Goal: Transaction & Acquisition: Register for event/course

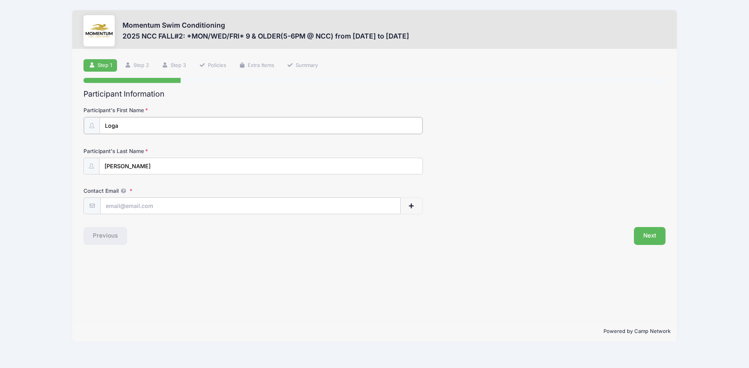
click at [152, 131] on input "Loga" at bounding box center [260, 125] width 323 height 17
type input "[PERSON_NAME]"
click at [140, 206] on input "Contact Email" at bounding box center [250, 205] width 299 height 17
type input "[PERSON_NAME][EMAIL_ADDRESS][PERSON_NAME][DOMAIN_NAME]"
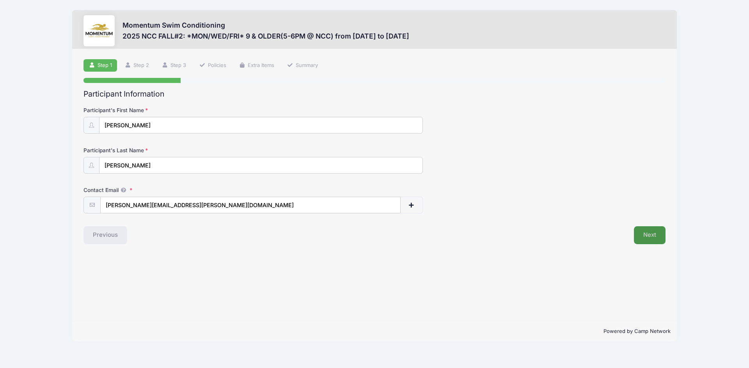
click at [646, 235] on button "Next" at bounding box center [650, 236] width 32 height 18
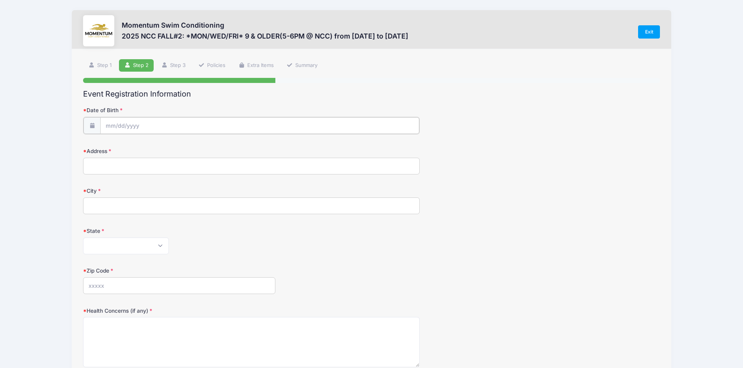
click at [120, 124] on input "Date of Birth" at bounding box center [259, 125] width 319 height 17
click at [127, 126] on input "Date of Birth" at bounding box center [259, 125] width 319 height 17
click at [182, 145] on span at bounding box center [183, 143] width 5 height 6
click at [183, 147] on span at bounding box center [183, 149] width 5 height 6
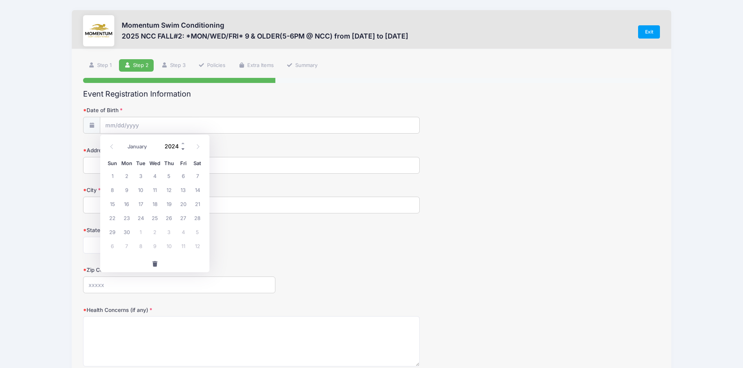
click at [182, 147] on span at bounding box center [183, 149] width 5 height 6
click at [181, 147] on span at bounding box center [183, 149] width 5 height 6
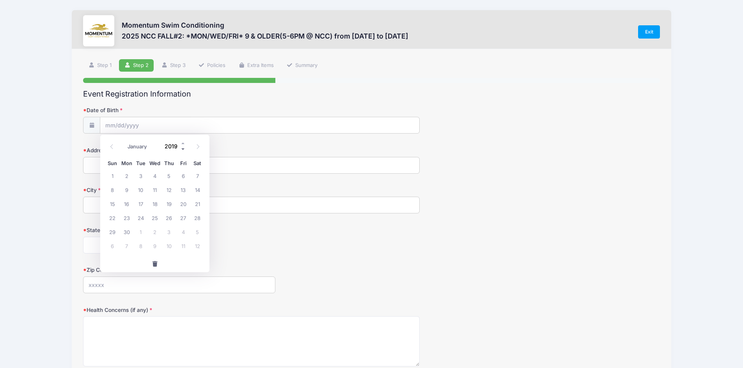
click at [181, 147] on span at bounding box center [183, 149] width 5 height 6
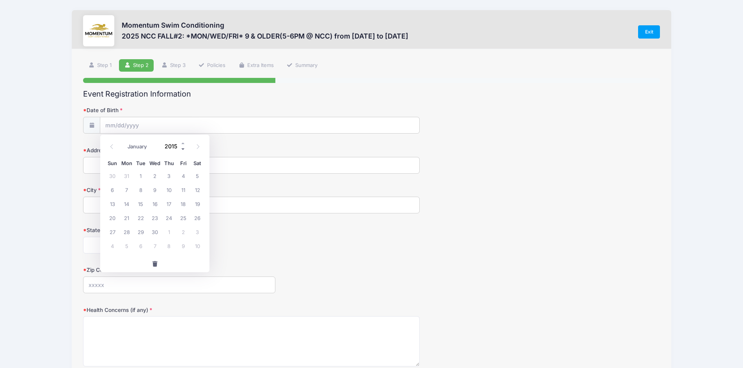
type input "2014"
click at [137, 149] on select "January February March April May June July August September October November De…" at bounding box center [141, 147] width 35 height 10
select select "0"
click at [124, 142] on select "January February March April May June July August September October November De…" at bounding box center [141, 147] width 35 height 10
click at [170, 205] on span "16" at bounding box center [169, 204] width 14 height 14
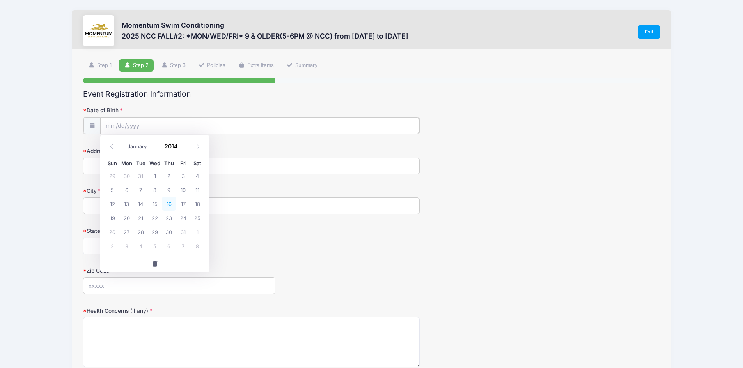
type input "[DATE]"
click at [125, 168] on input "Address" at bounding box center [251, 165] width 336 height 17
type input "1907 Carlsbad Circle"
type input "Naperville"
select select "IL"
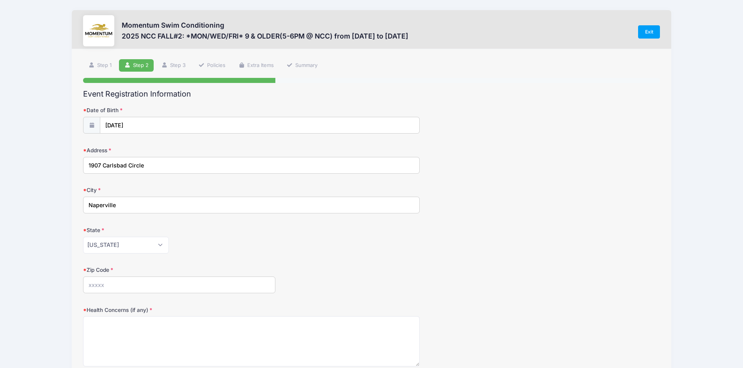
type input "60563"
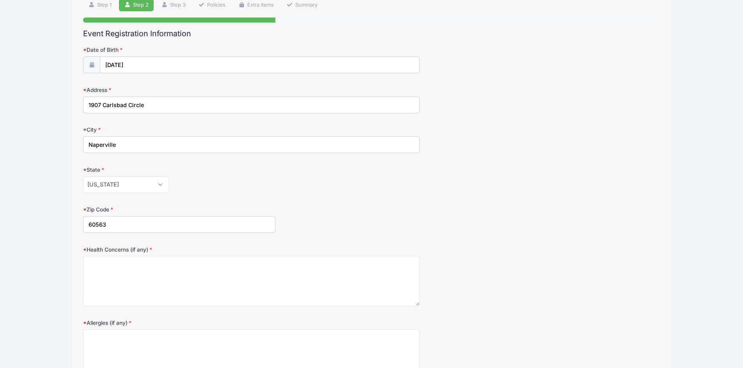
scroll to position [78, 0]
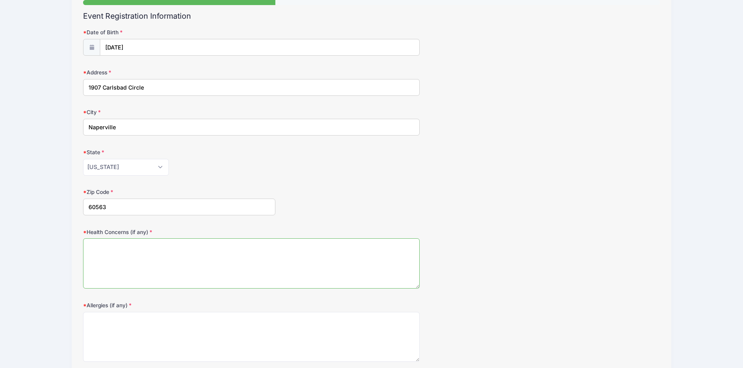
click at [222, 265] on textarea "Health Concerns (if any)" at bounding box center [251, 264] width 336 height 50
type textarea "none"
click at [232, 333] on textarea "Allergies (if any)" at bounding box center [251, 337] width 336 height 50
type textarea "dogs & cats"
click at [482, 292] on form "Date of Birth 01/16/2014 Address 1907 Carlsbad Circle City Naperville State Ala…" at bounding box center [371, 195] width 577 height 334
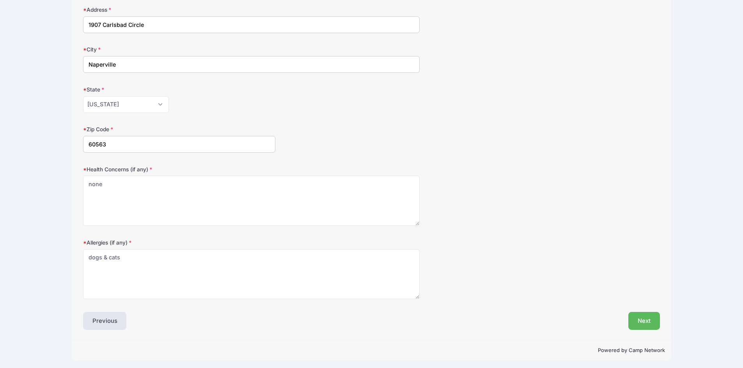
scroll to position [143, 0]
click at [658, 317] on button "Next" at bounding box center [644, 319] width 32 height 18
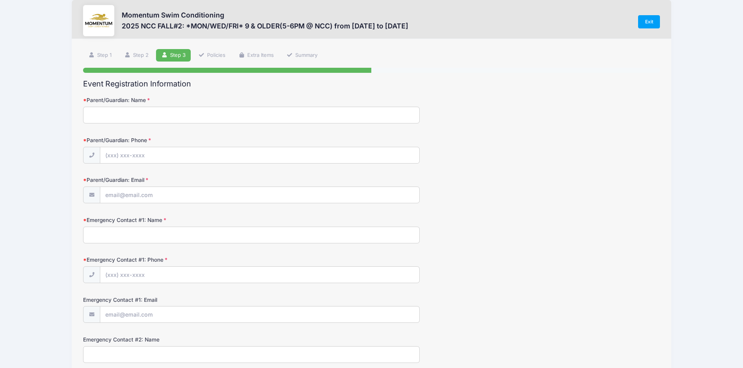
scroll to position [0, 0]
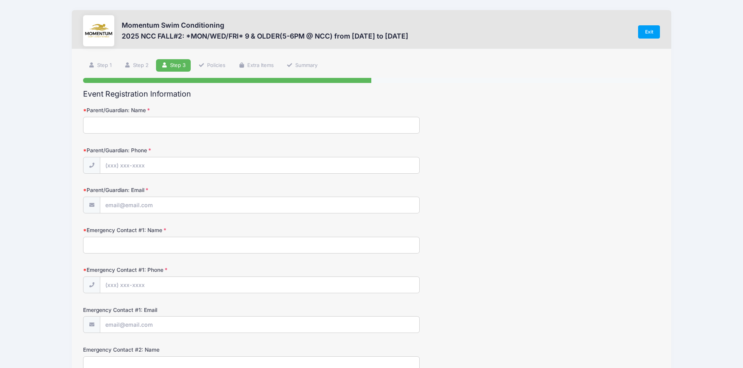
click at [92, 126] on input "Parent/Guardian: Name" at bounding box center [251, 125] width 336 height 17
type input "[PERSON_NAME]"
click at [142, 167] on input "Parent/Guardian: Phone" at bounding box center [259, 166] width 319 height 17
type input "[PHONE_NUMBER]"
drag, startPoint x: 140, startPoint y: 200, endPoint x: 159, endPoint y: 212, distance: 22.3
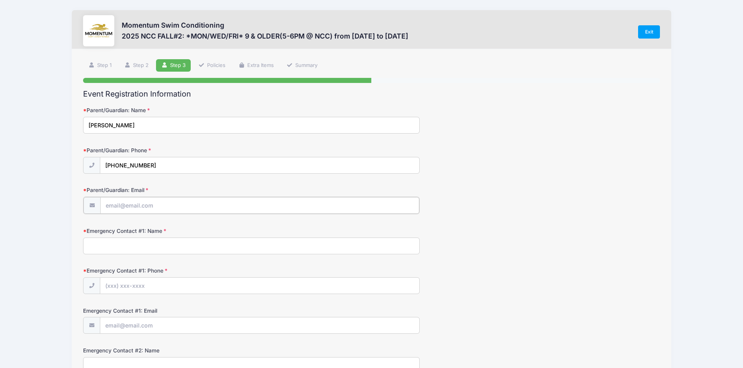
click at [141, 200] on input "Parent/Guardian: Email" at bounding box center [259, 205] width 319 height 17
type input "[PERSON_NAME][EMAIL_ADDRESS][PERSON_NAME][DOMAIN_NAME]"
click at [158, 242] on input "Emergency Contact #1: Name" at bounding box center [251, 245] width 336 height 17
type input "[PERSON_NAME]"
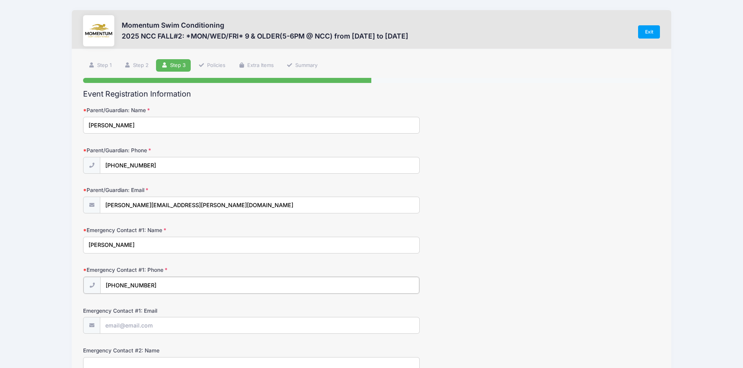
type input "[PHONE_NUMBER]"
click at [132, 324] on input "Emergency Contact #1: Email" at bounding box center [259, 325] width 319 height 17
type input "[PERSON_NAME][EMAIL_ADDRESS][PERSON_NAME][DOMAIN_NAME]"
click at [516, 326] on div "Emergency Contact #1: Email lucas.boyer@gmail.com" at bounding box center [371, 319] width 577 height 27
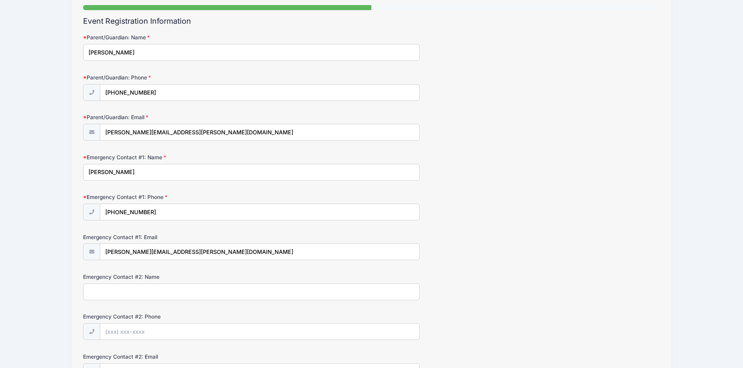
scroll to position [78, 0]
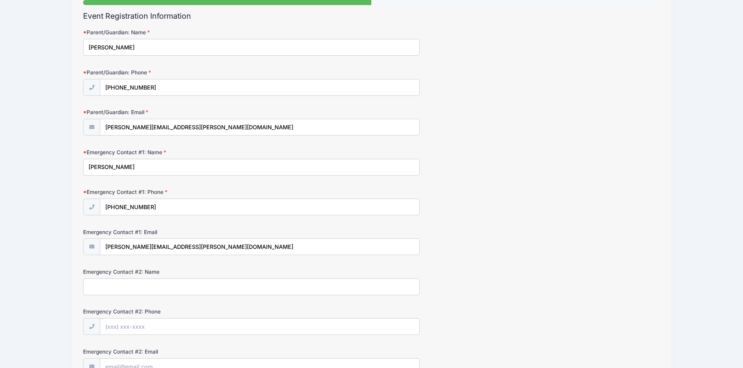
click at [125, 286] on input "Emergency Contact #2: Name" at bounding box center [251, 287] width 336 height 17
type input "l"
type input "[PERSON_NAME]"
click at [138, 331] on input "Emergency Contact #2: Phone" at bounding box center [259, 327] width 319 height 17
type input "(5"
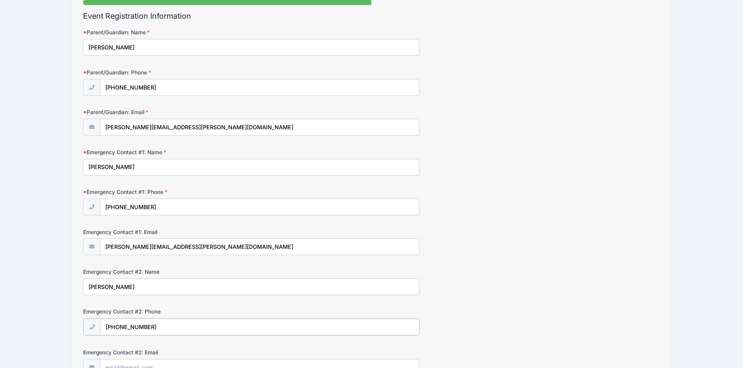
type input "[PHONE_NUMBER]"
click at [514, 330] on div "Emergency Contact #2: Phone (847) 508-8884" at bounding box center [371, 321] width 577 height 27
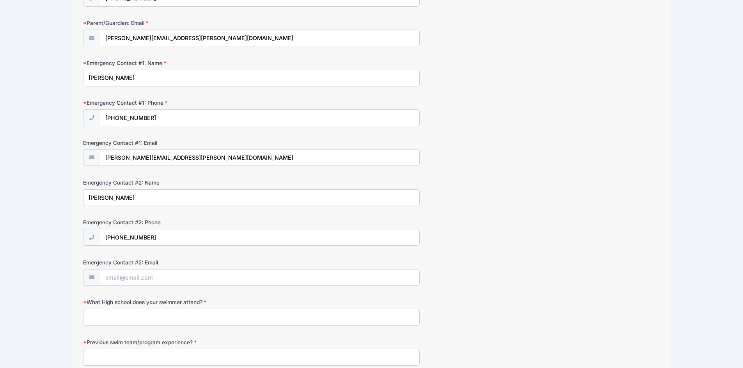
scroll to position [195, 0]
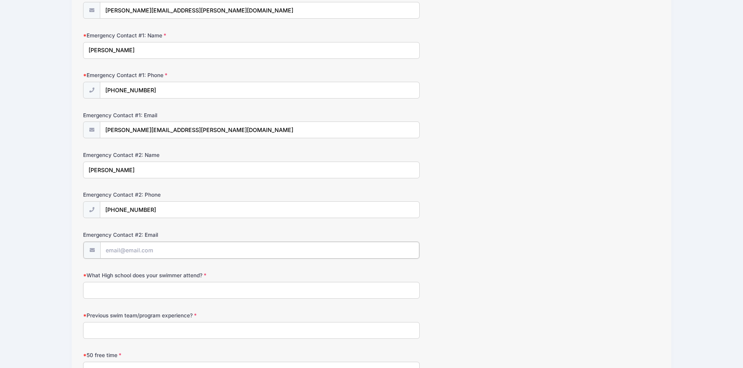
click at [139, 251] on input "Emergency Contact #2: Email" at bounding box center [259, 250] width 319 height 17
type input "[EMAIL_ADDRESS][DOMAIN_NAME]"
click at [171, 295] on input "What High school does your swimmer attend?" at bounding box center [251, 290] width 336 height 17
type input "[PERSON_NAME] High School"
click at [110, 331] on input "Previous swim team/program experience?" at bounding box center [251, 330] width 336 height 17
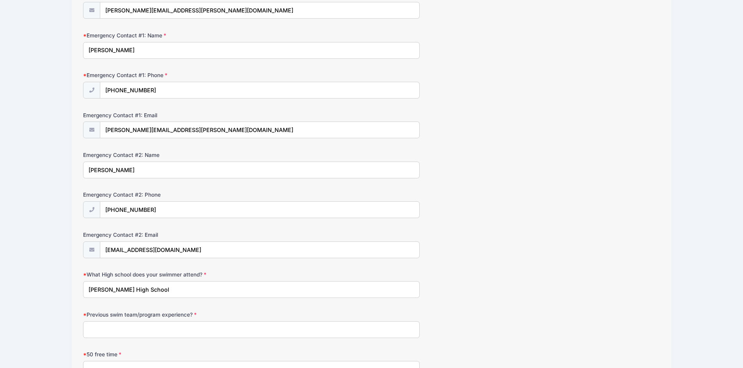
type input "M"
type input "Centennial Beach Mudrats 2025 Summer season"
click at [487, 333] on div "Previous swim team/program experience? Centennial Beach Mudrats 2025 Summer sea…" at bounding box center [371, 324] width 577 height 27
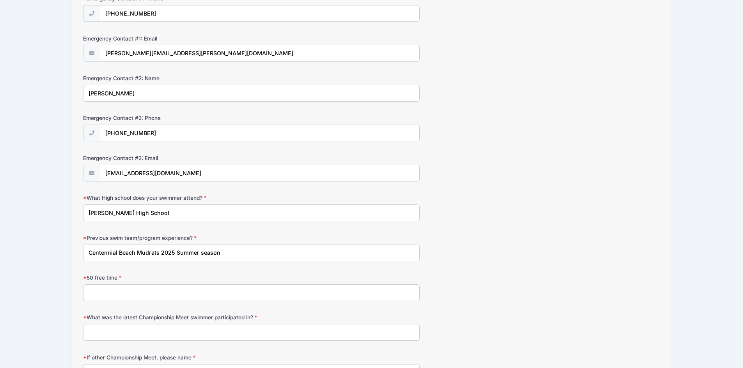
scroll to position [312, 0]
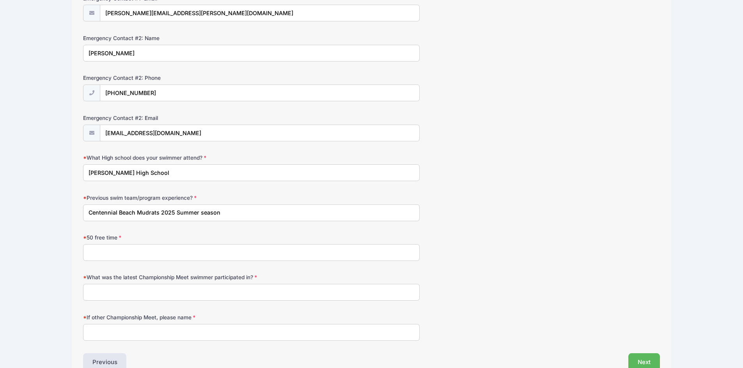
click at [95, 252] on input "50 free time" at bounding box center [251, 252] width 336 height 17
type input "5"
type input "0.59"
click at [106, 290] on input "What was the latest Championship Meet swimmer participated in?" at bounding box center [251, 292] width 336 height 17
type input "1"
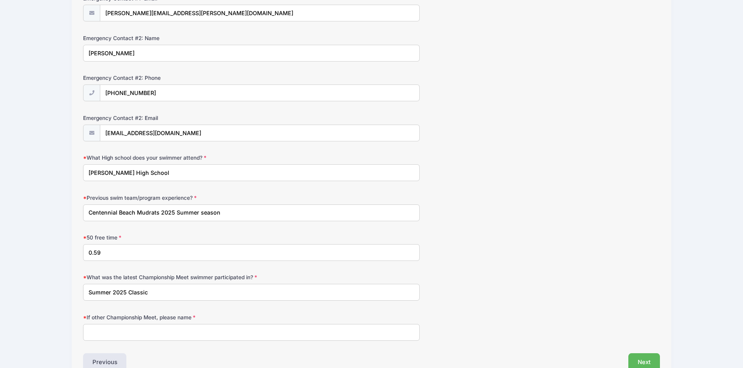
type input "Summer 2025 Classic"
click at [477, 291] on div "What was the latest Championship Meet swimmer participated in? Summer 2025 Clas…" at bounding box center [371, 287] width 577 height 27
click at [145, 328] on input "If other Championship Meet, please name" at bounding box center [251, 332] width 336 height 17
type input "n/a"
click at [466, 299] on div "What was the latest Championship Meet swimmer participated in? Summer 2025 Clas…" at bounding box center [371, 287] width 577 height 27
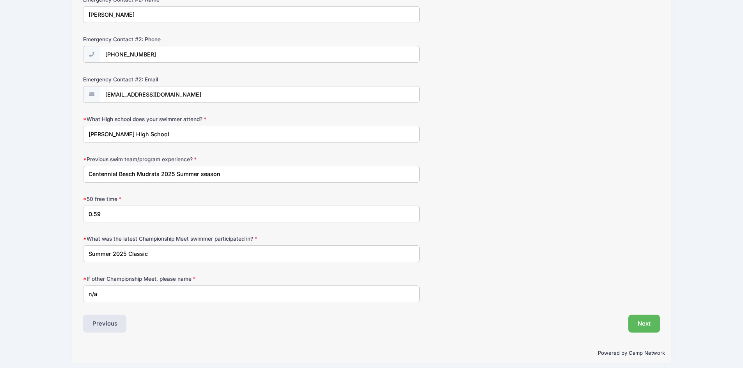
scroll to position [351, 0]
click at [646, 320] on button "Next" at bounding box center [644, 324] width 32 height 18
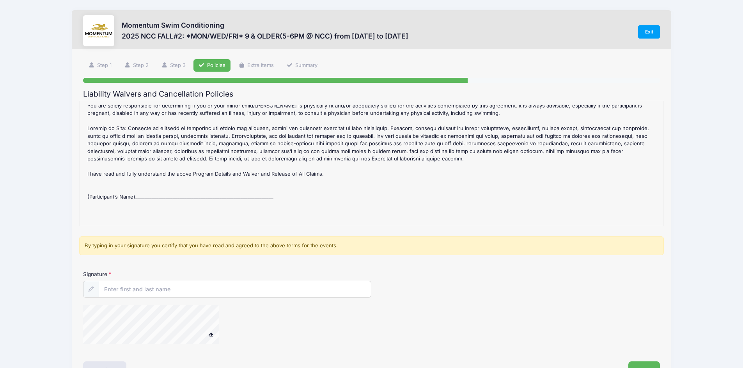
scroll to position [256, 0]
click at [166, 186] on div "2025 NCC FALL#2: *MON/WED/FRI* 9 & OLDER(5-6PM @ NCC) Refund Policy : CANCELLAT…" at bounding box center [371, 163] width 576 height 117
click at [158, 244] on div "By typing in your signature you certify that you have read and agreed to the ab…" at bounding box center [371, 246] width 584 height 19
click at [123, 284] on input "Signature" at bounding box center [235, 290] width 272 height 17
type input "[PERSON_NAME]"
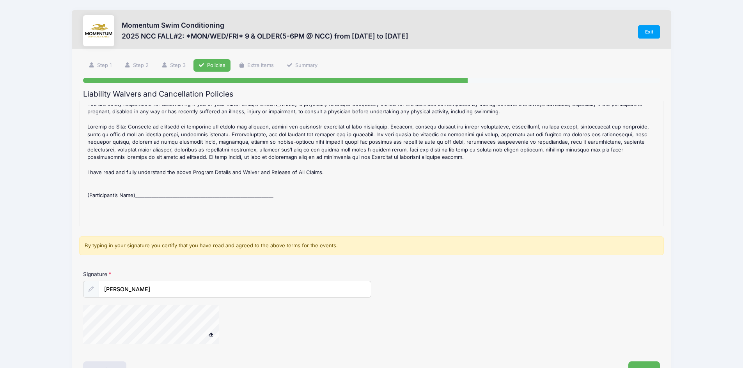
click at [414, 306] on div "Signature Margaret A Boyer" at bounding box center [371, 311] width 584 height 81
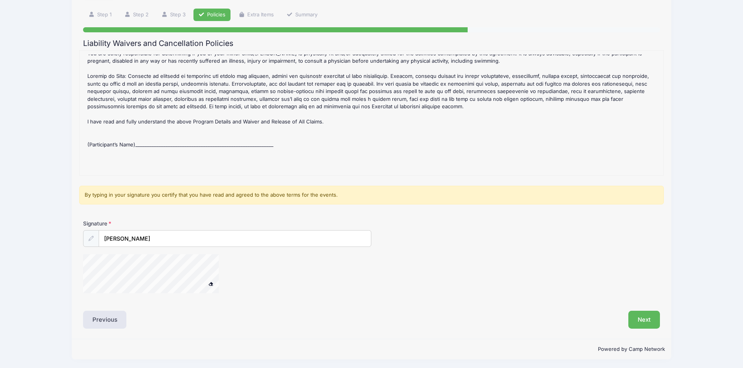
scroll to position [52, 0]
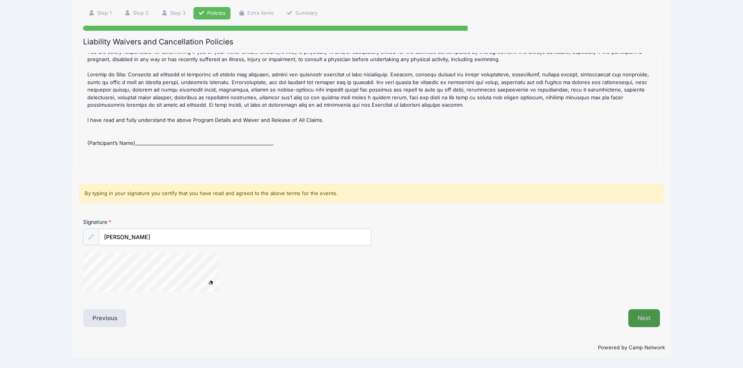
click at [646, 322] on button "Next" at bounding box center [644, 319] width 32 height 18
click at [638, 322] on button "Next" at bounding box center [644, 319] width 32 height 18
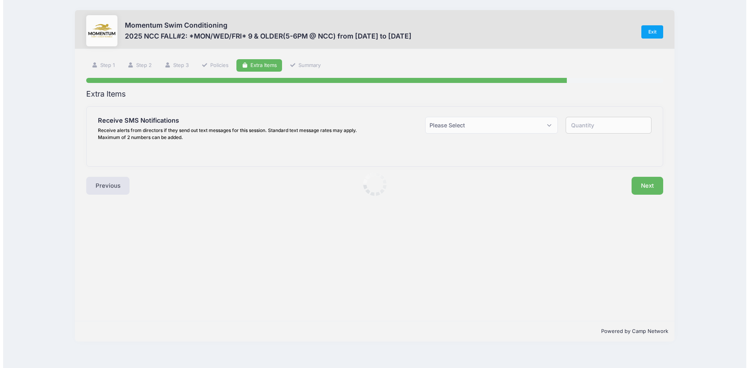
scroll to position [0, 0]
click at [501, 128] on select "Please Select Yes ($0.00) No" at bounding box center [492, 125] width 134 height 17
select select "1"
click at [425, 117] on select "Please Select Yes ($0.00) No" at bounding box center [492, 125] width 134 height 17
type input "1"
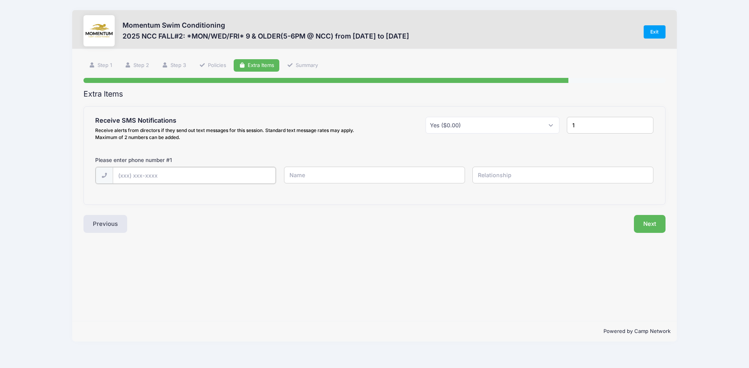
click at [191, 180] on input "text" at bounding box center [194, 175] width 163 height 17
type input "[PHONE_NUMBER]"
click at [329, 172] on input "text" at bounding box center [374, 175] width 181 height 17
type input "Margaret"
type input "V"
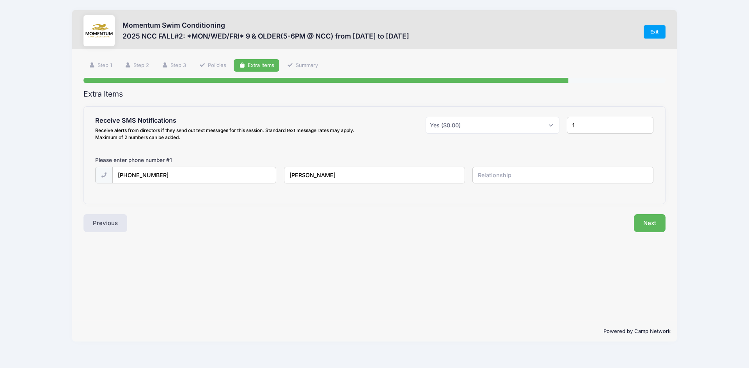
click at [345, 172] on input "Margaret" at bounding box center [374, 175] width 181 height 17
type input "[PERSON_NAME]"
click at [529, 174] on input "text" at bounding box center [562, 175] width 181 height 17
type input "Mother"
drag, startPoint x: 583, startPoint y: 125, endPoint x: 618, endPoint y: 126, distance: 35.9
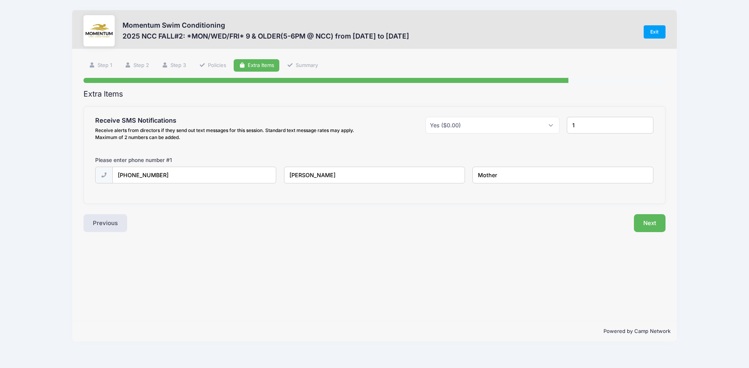
click at [585, 124] on input "1" at bounding box center [610, 125] width 87 height 17
type input "2"
click at [647, 122] on input "2" at bounding box center [610, 125] width 87 height 17
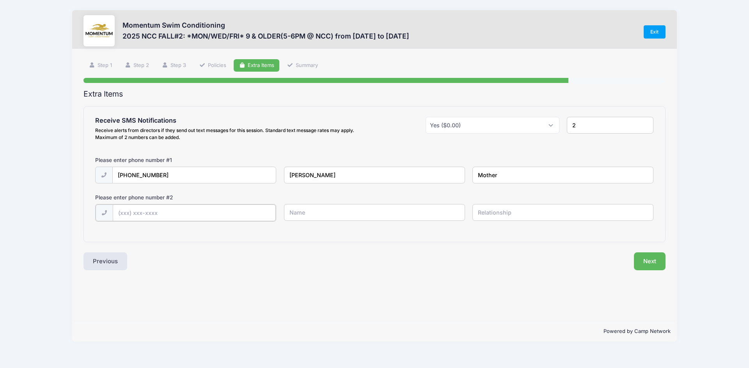
click at [213, 220] on input "text" at bounding box center [194, 213] width 163 height 17
click at [163, 212] on input "(738) 039-746" at bounding box center [194, 213] width 163 height 17
type input "(7"
type input "[PHONE_NUMBER]"
click at [323, 213] on input "text" at bounding box center [374, 212] width 181 height 17
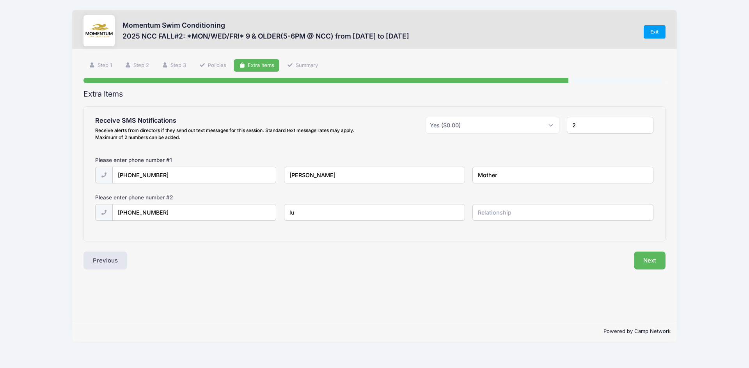
type input "l"
type input "[PERSON_NAME]"
click at [577, 218] on input "text" at bounding box center [562, 212] width 181 height 17
type input "Dad"
click at [488, 172] on input "Mother" at bounding box center [562, 175] width 181 height 17
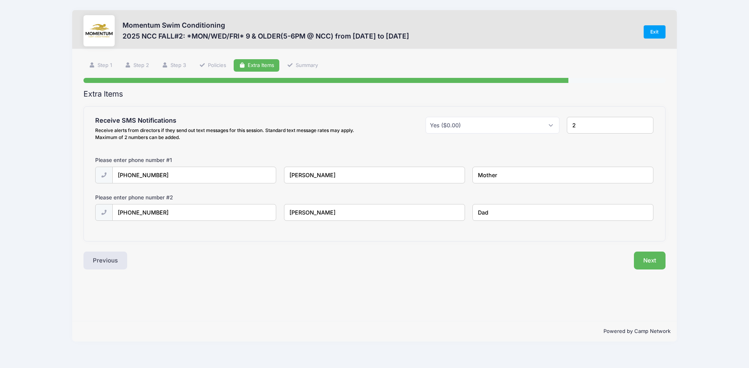
click at [488, 172] on input "Mother" at bounding box center [562, 175] width 181 height 17
type input "M"
type input "Mom"
click at [482, 252] on div "Next" at bounding box center [521, 261] width 295 height 18
click at [659, 264] on button "Next" at bounding box center [650, 261] width 32 height 18
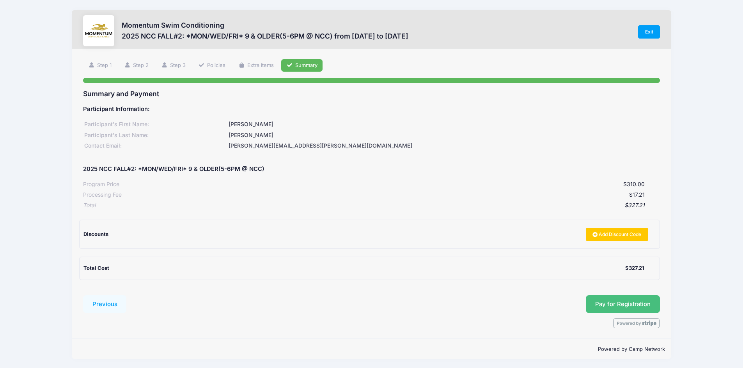
click at [615, 303] on button "Pay for Registration" at bounding box center [623, 305] width 74 height 18
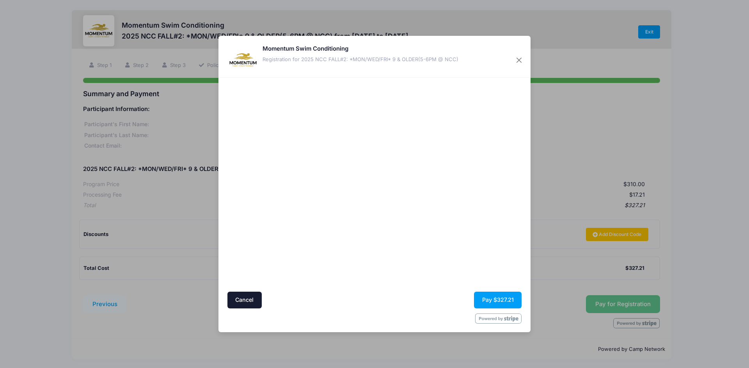
click at [466, 248] on div at bounding box center [449, 184] width 143 height 207
click at [501, 303] on button "Pay $327.21" at bounding box center [498, 300] width 48 height 17
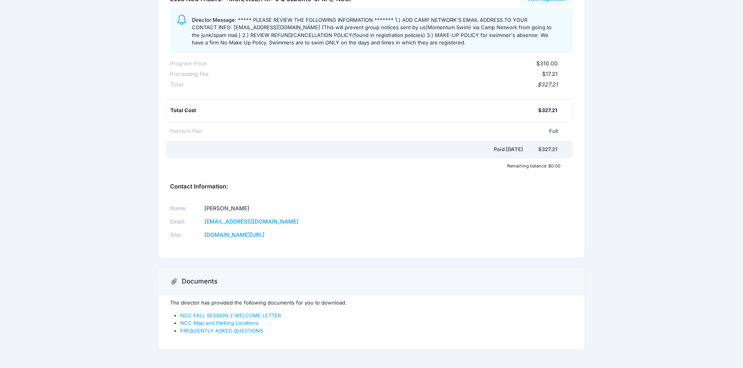
scroll to position [127, 0]
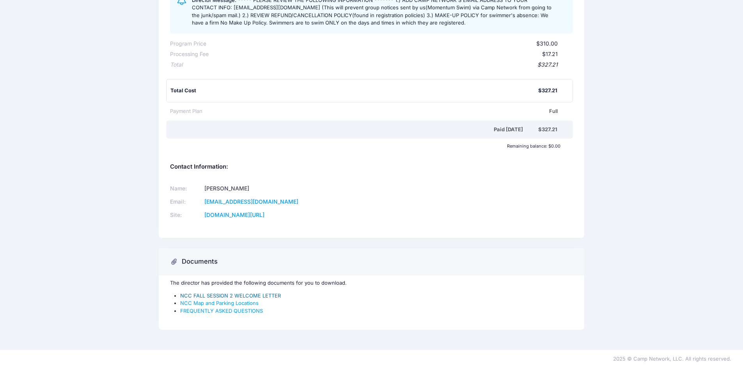
click at [223, 296] on link "NCC FALL SESSION 2 WELCOME LETTER" at bounding box center [230, 296] width 101 height 6
click at [232, 302] on link "NCC Map and Parking Locations" at bounding box center [219, 303] width 78 height 6
click at [226, 310] on link "FREQUENTLY ASKED QUESTIONS" at bounding box center [221, 311] width 83 height 6
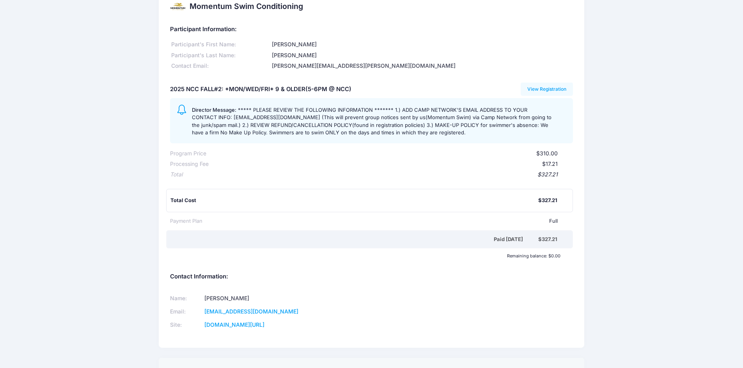
scroll to position [0, 0]
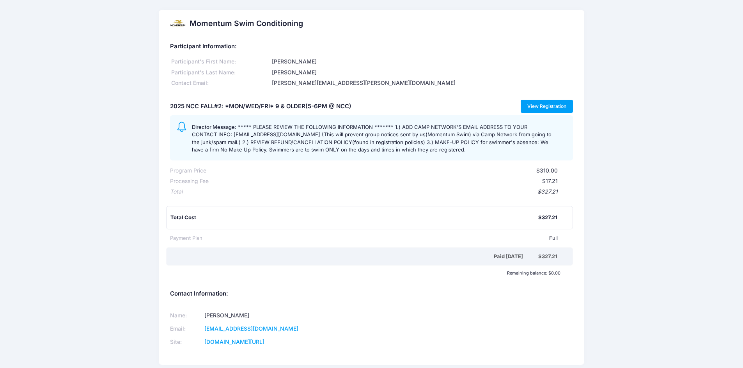
click at [546, 109] on link "View Registration" at bounding box center [547, 106] width 53 height 13
